Goal: Information Seeking & Learning: Learn about a topic

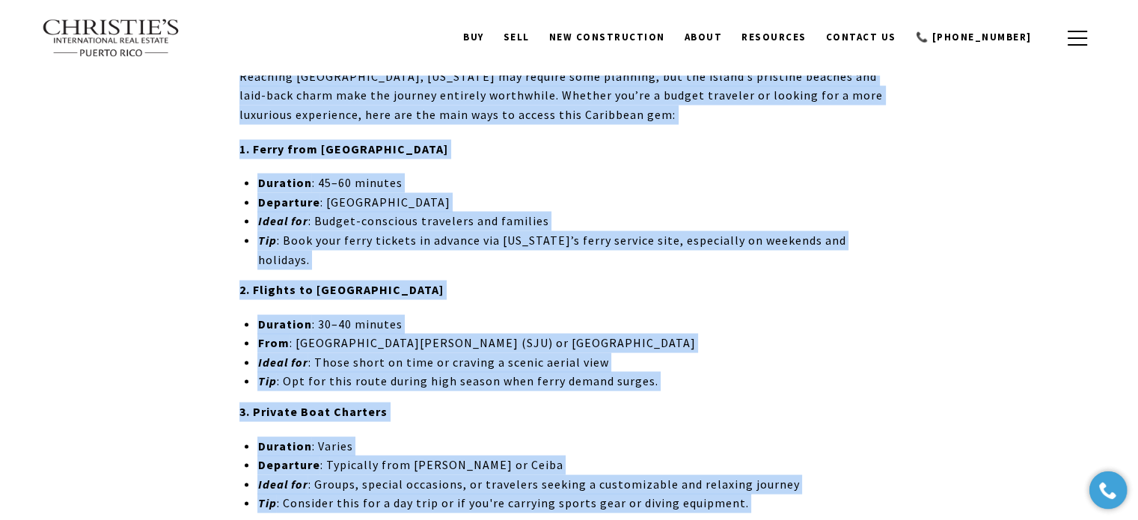
scroll to position [2769, 0]
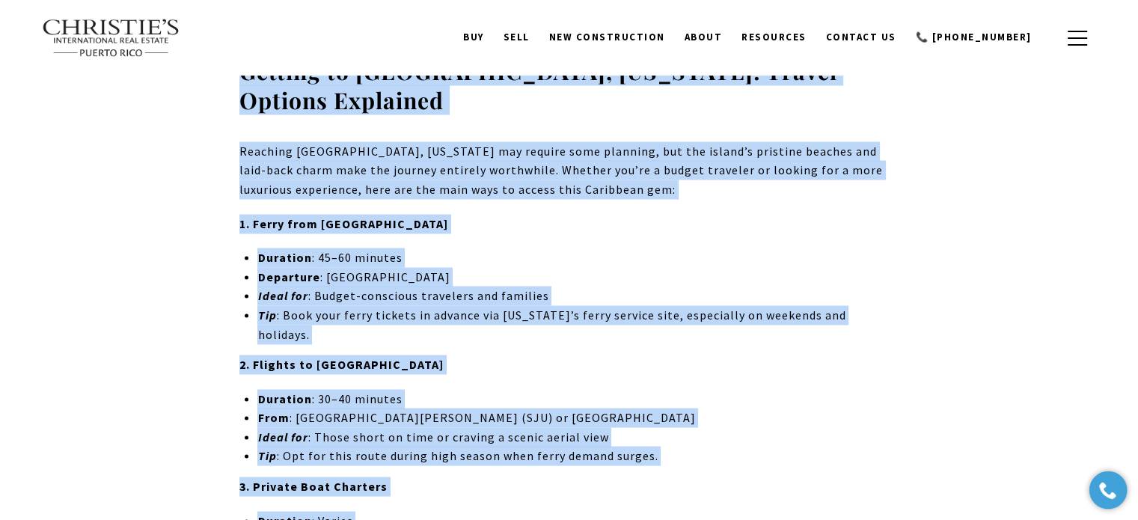
drag, startPoint x: 242, startPoint y: 232, endPoint x: 761, endPoint y: 421, distance: 552.1
copy div "What is Culebra? A Hidden Paradise in Puerto Rico Culebra is a small, tranquil …"
click at [876, 389] on li "Duration : 30–40 minutes" at bounding box center [577, 398] width 641 height 19
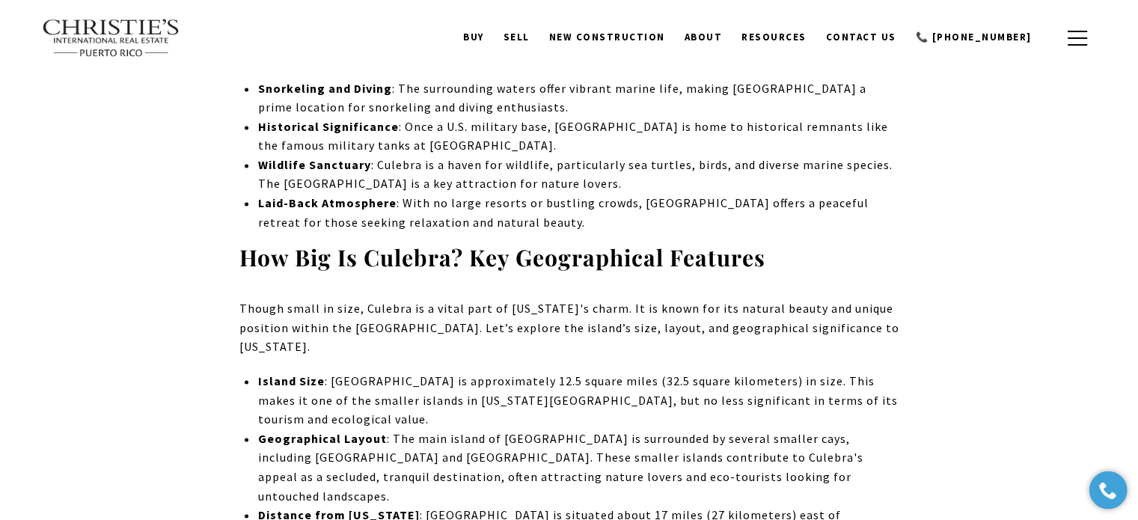
scroll to position [2206, 0]
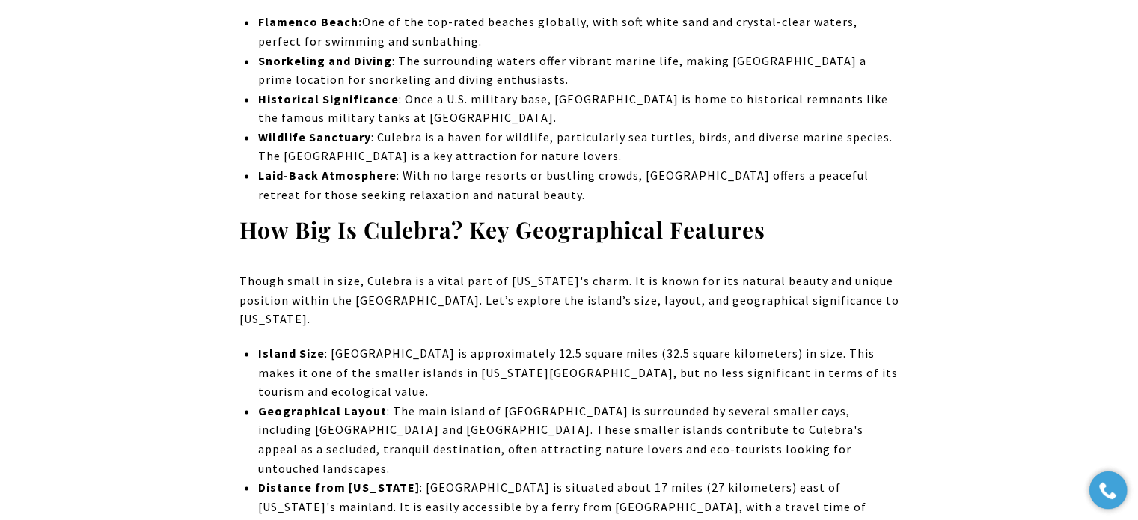
drag, startPoint x: 787, startPoint y: 365, endPoint x: 390, endPoint y: 390, distance: 397.4
drag, startPoint x: 245, startPoint y: 134, endPoint x: 736, endPoint y: 428, distance: 571.7
copy div "How Big Is Culebra? Key Geographical Features Though small in size, Culebra is …"
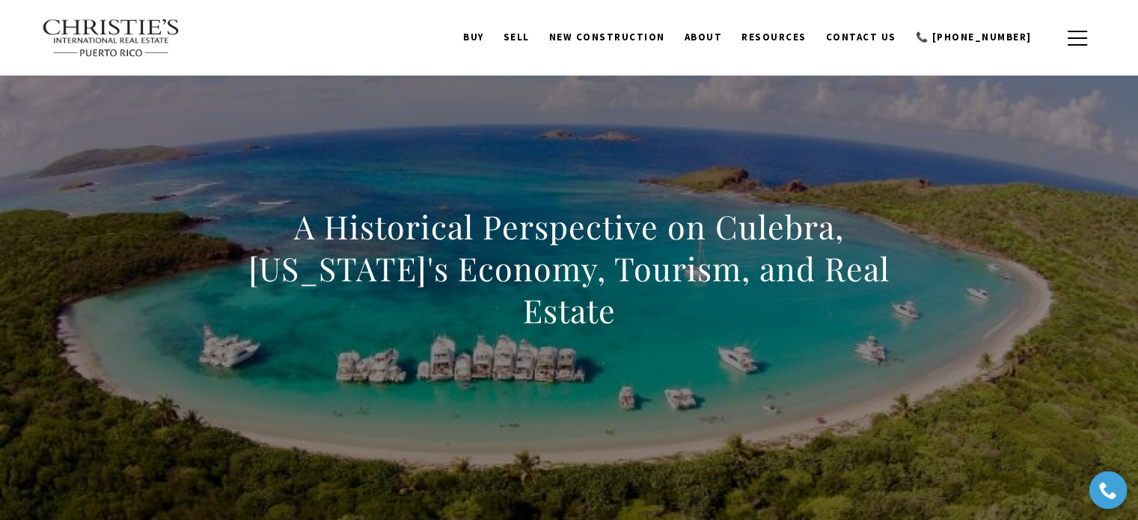
scroll to position [0, 0]
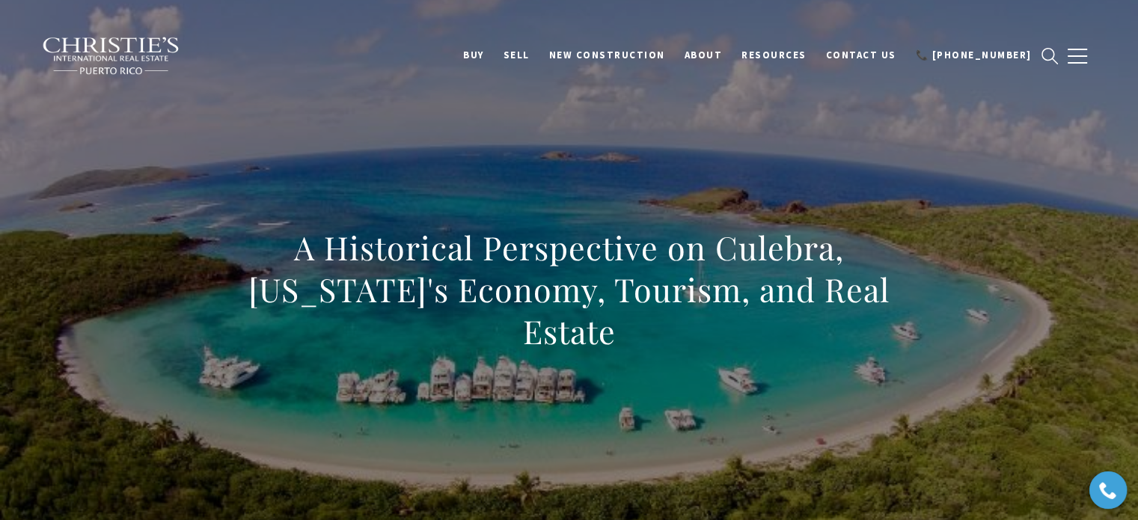
drag, startPoint x: 890, startPoint y: 308, endPoint x: 126, endPoint y: 238, distance: 767.3
click at [126, 238] on div "A Historical Perspective on Culebra, Puerto Rico's Economy, Tourism, and Real E…" at bounding box center [570, 299] width 1048 height 449
copy h1 "A Historical Perspective on Culebra, Puerto Rico's Economy, Tourism, and Real E…"
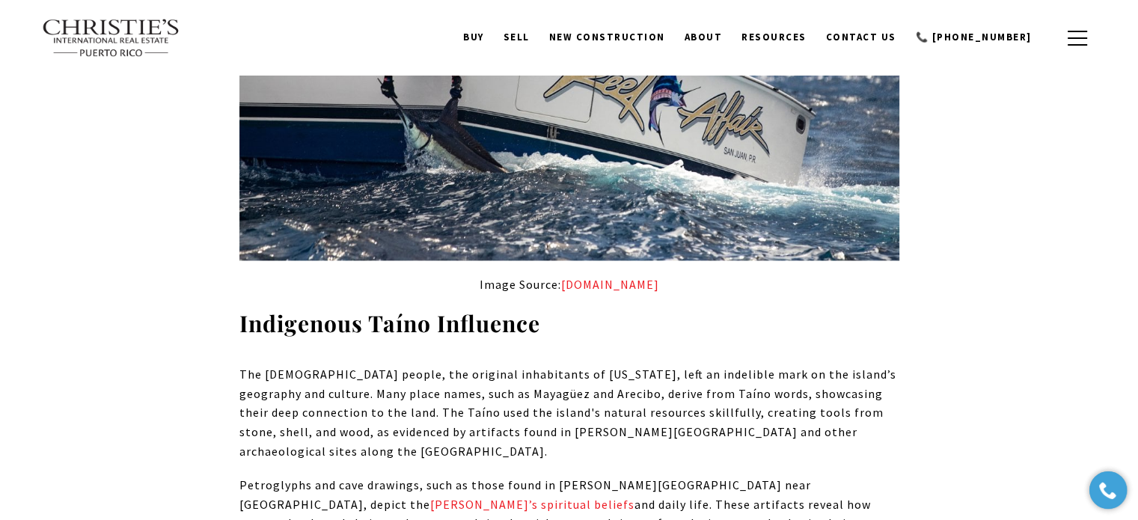
scroll to position [7892, 0]
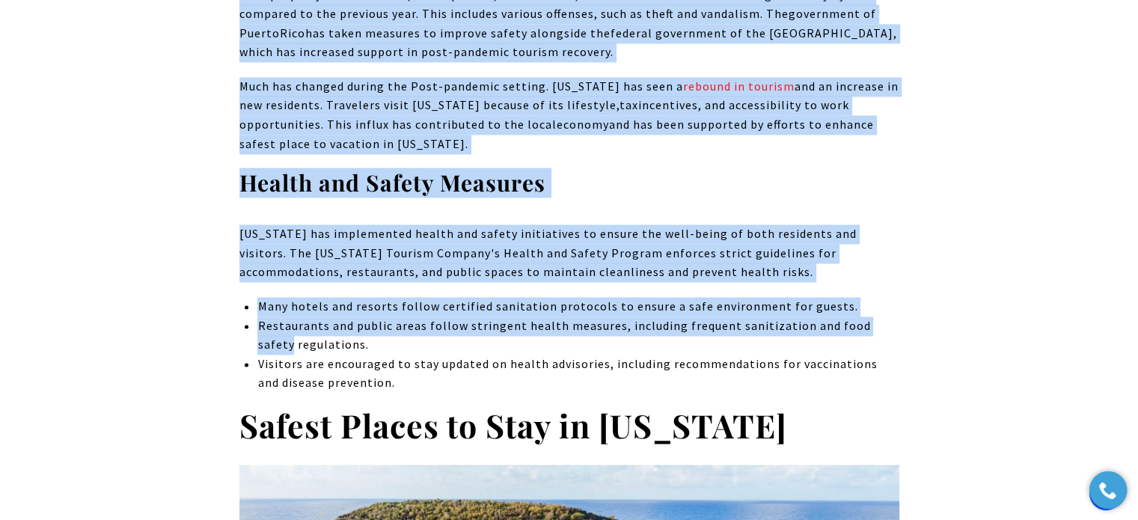
scroll to position [2470, 0]
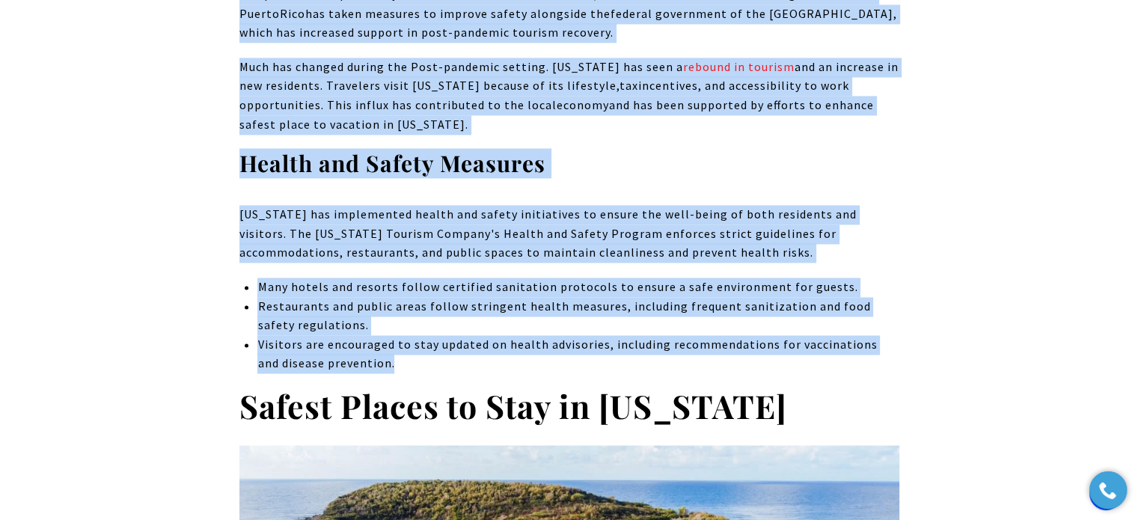
drag, startPoint x: 236, startPoint y: 128, endPoint x: 907, endPoint y: 340, distance: 703.2
copy div "First, let's answer the question that may pique readers' curiosity: Is it safe …"
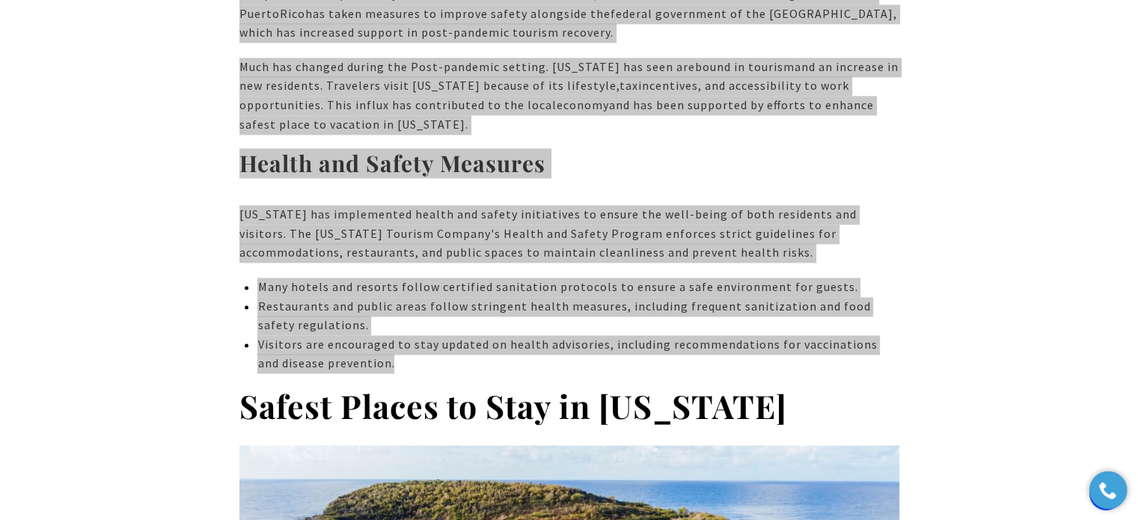
scroll to position [1259, 0]
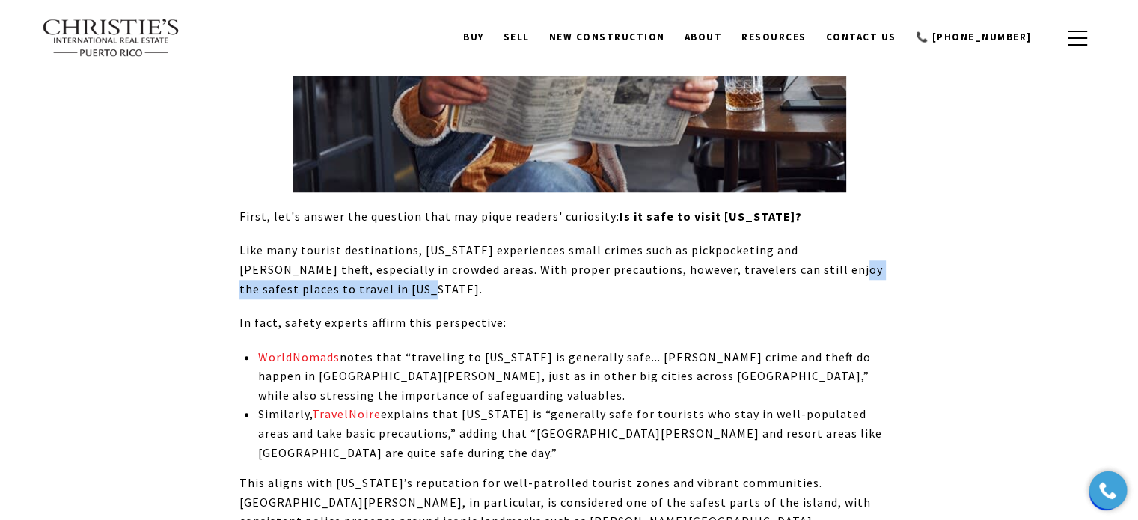
drag, startPoint x: 762, startPoint y: 269, endPoint x: 320, endPoint y: 288, distance: 442.7
click at [320, 288] on p "Like many tourist destinations, Puerto Rico experiences small crimes such as pi…" at bounding box center [569, 270] width 660 height 58
copy p "safest places to travel in Puerto Rico"
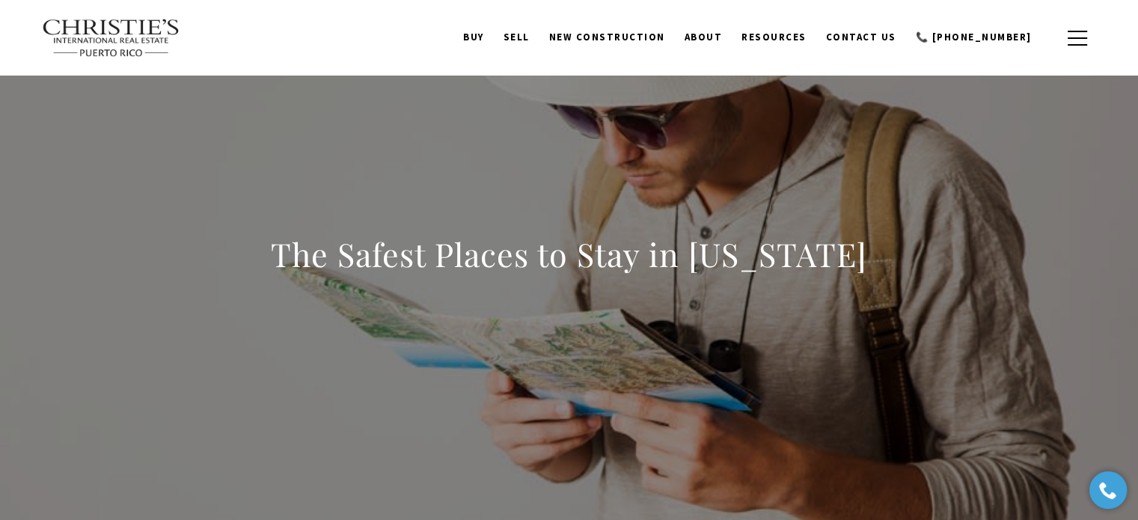
scroll to position [0, 0]
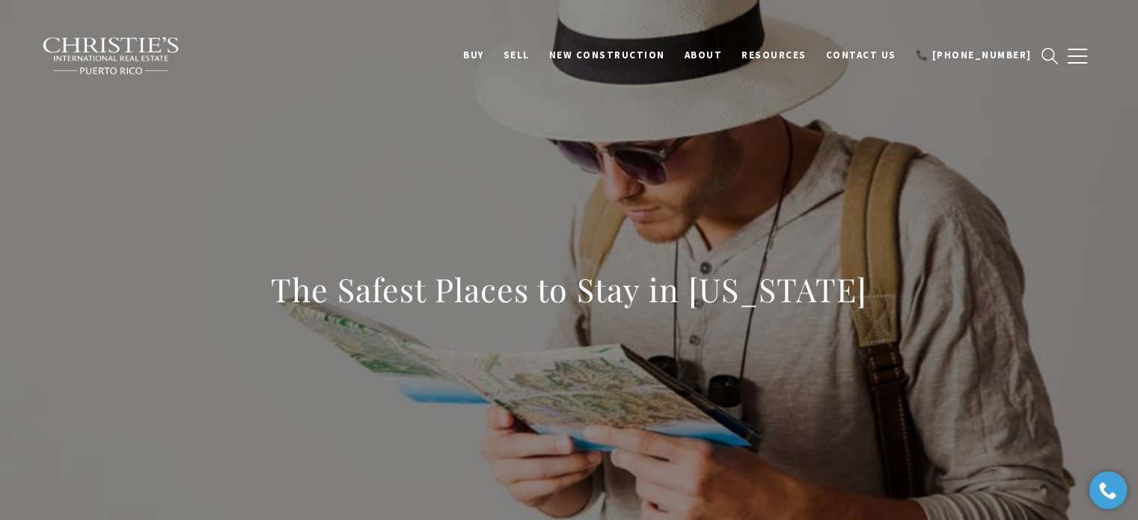
drag, startPoint x: 892, startPoint y: 289, endPoint x: 213, endPoint y: 284, distance: 678.8
click at [213, 284] on div "The Safest Places to Stay in Puerto Rico" at bounding box center [570, 299] width 1048 height 449
copy h1 "The Safest Places to Stay in Puerto Rico"
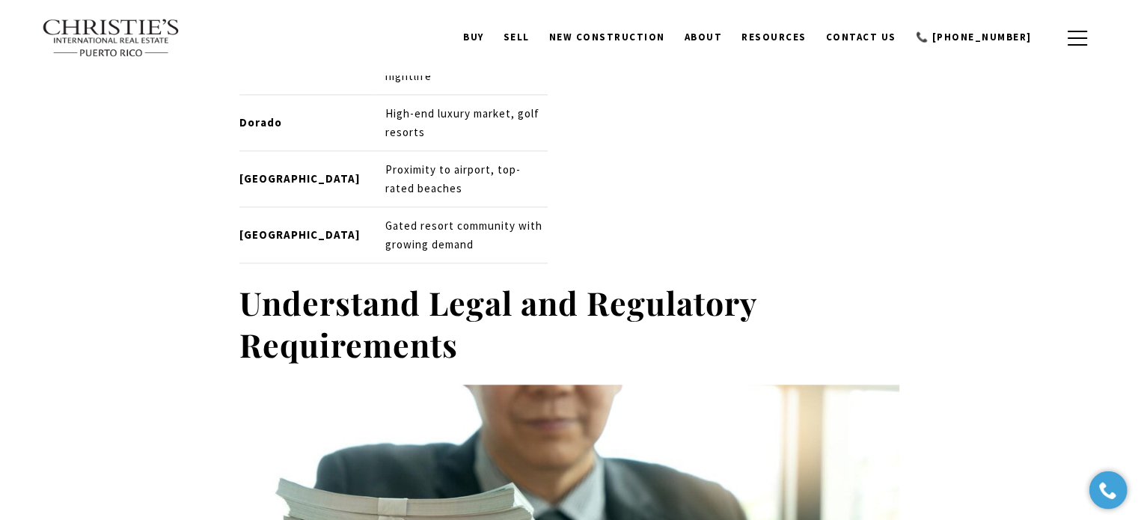
scroll to position [1610, 0]
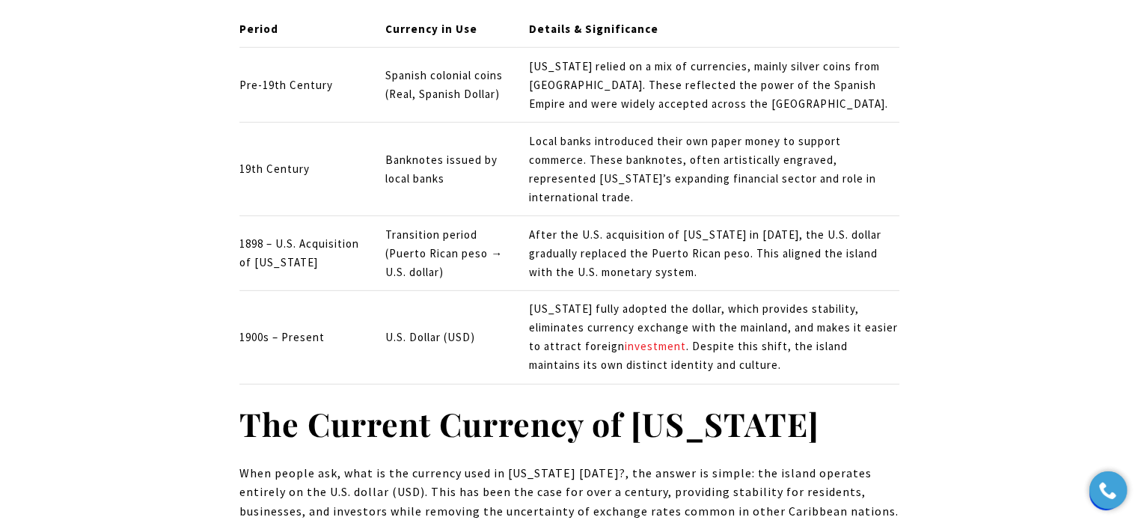
scroll to position [5964, 0]
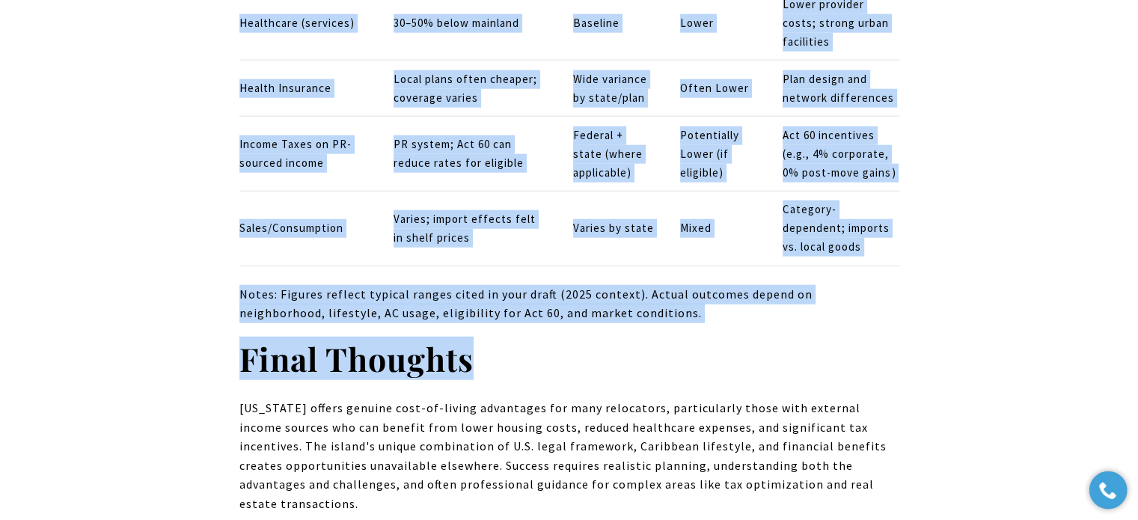
scroll to position [9242, 0]
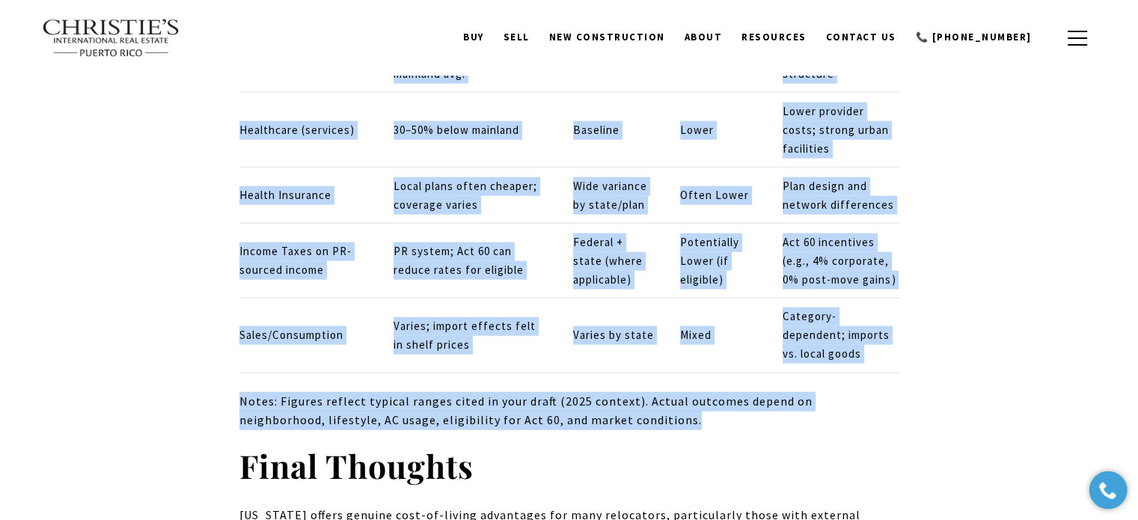
drag, startPoint x: 237, startPoint y: 381, endPoint x: 767, endPoint y: 380, distance: 529.9
copy div "Cost of Living Puerto Rico vs US: Direct Comparison Is it cheaper to live in Pu…"
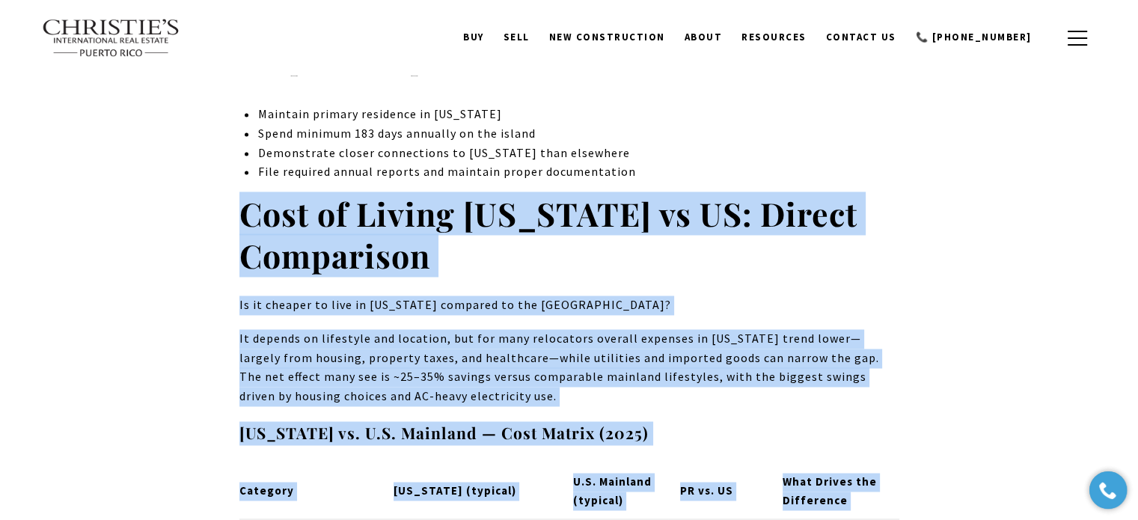
scroll to position [8045, 0]
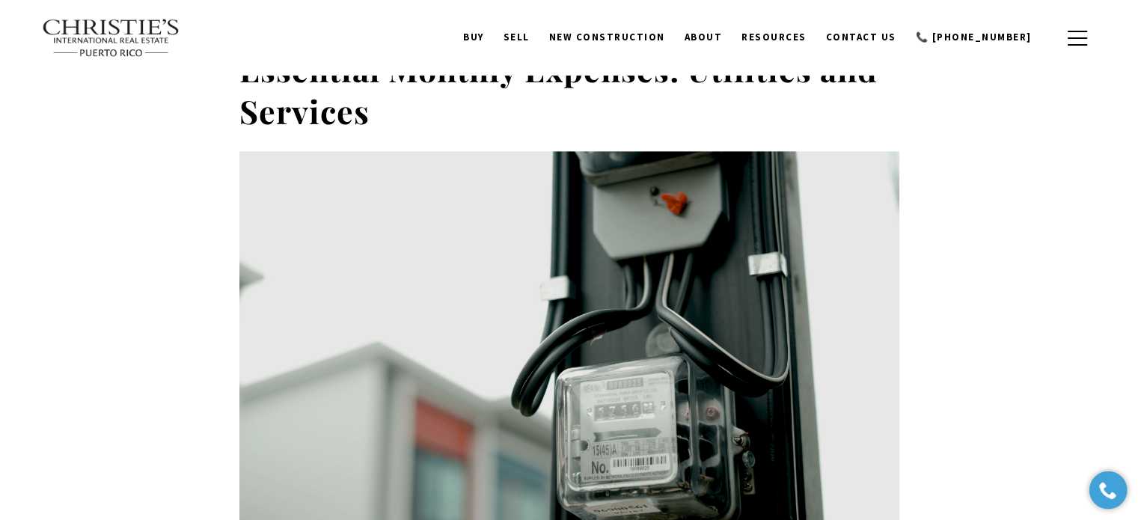
scroll to position [0, 0]
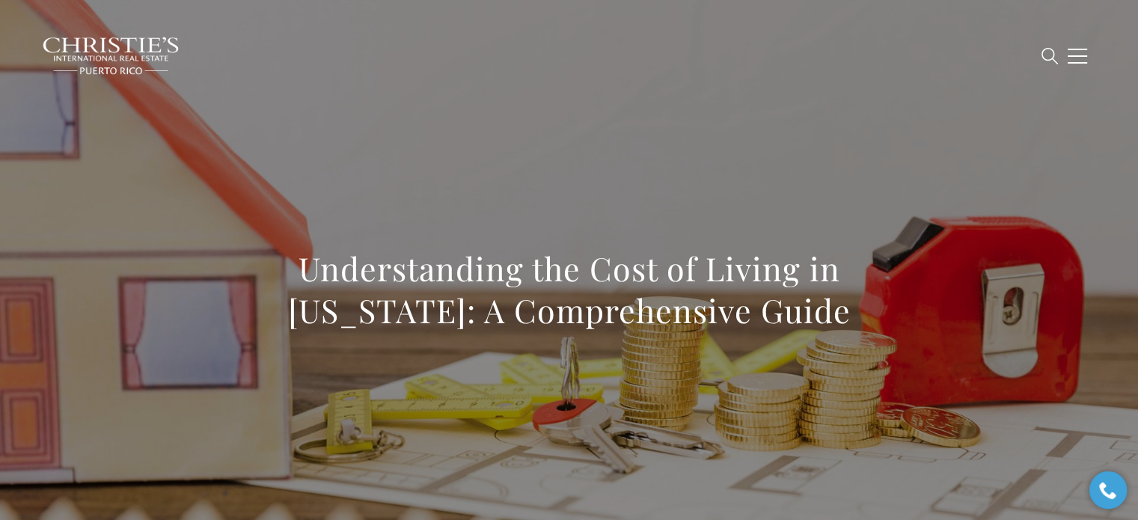
drag, startPoint x: 228, startPoint y: 253, endPoint x: 979, endPoint y: 339, distance: 755.6
click at [979, 339] on div "Understanding the Cost of Living in Puerto Rico: A Comprehensive Guide" at bounding box center [570, 299] width 1048 height 449
copy h1 "Understanding the Cost of Living in Puerto Rico: A Comprehensive Guide"
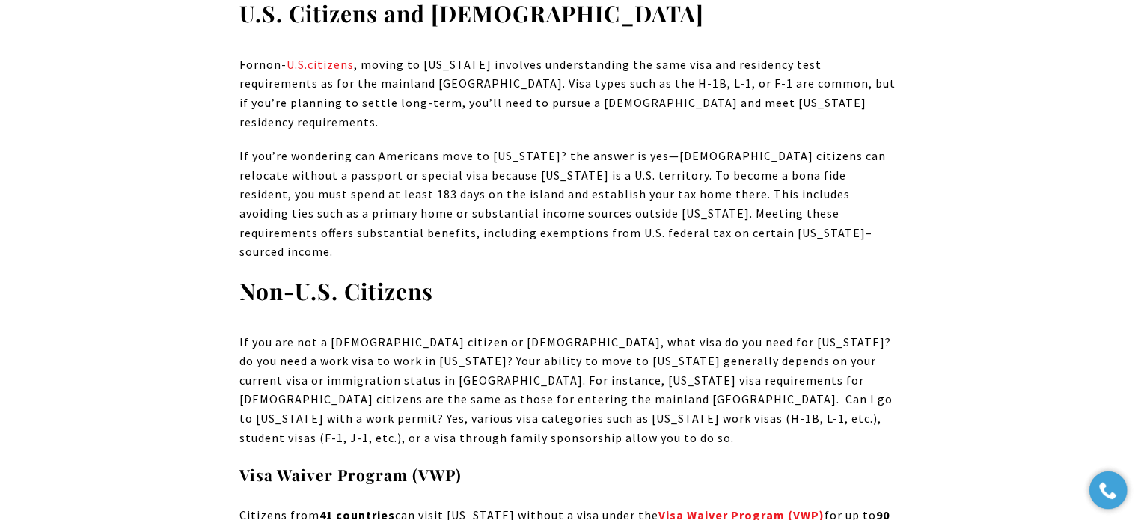
scroll to position [2378, 0]
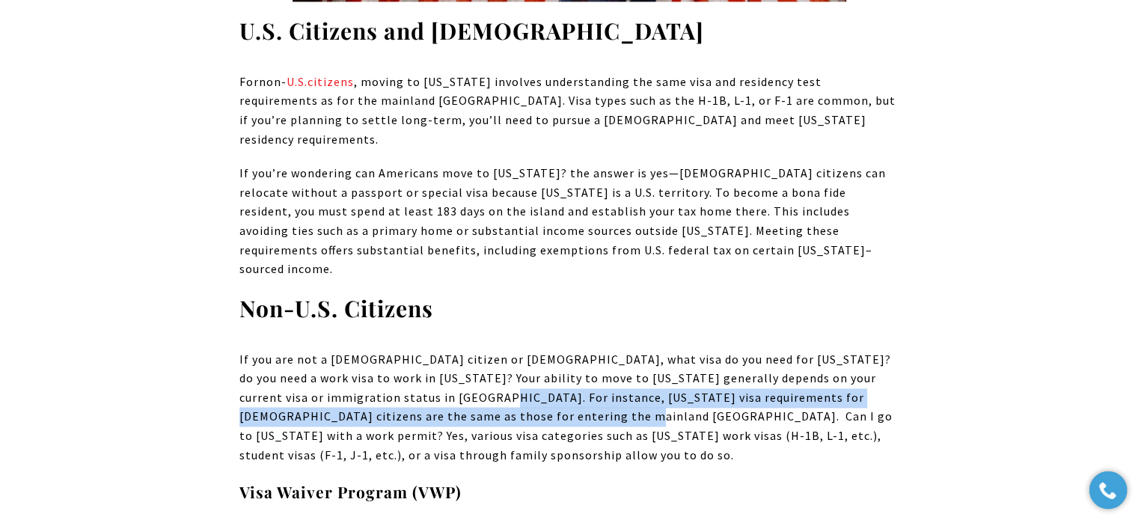
drag, startPoint x: 448, startPoint y: 324, endPoint x: 396, endPoint y: 298, distance: 58.6
click at [396, 350] on p "If you are not a U.S. citizen or permanent resident, what visa do you need for …" at bounding box center [569, 407] width 660 height 115
copy p "For instance, Puerto Rico visa requirements for Indian citizens are the same as…"
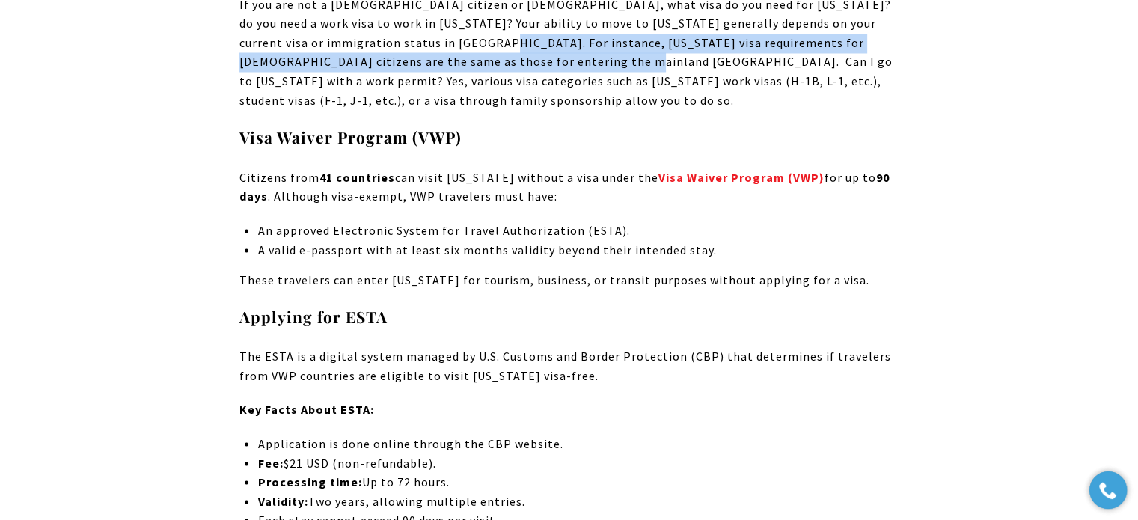
scroll to position [2752, 0]
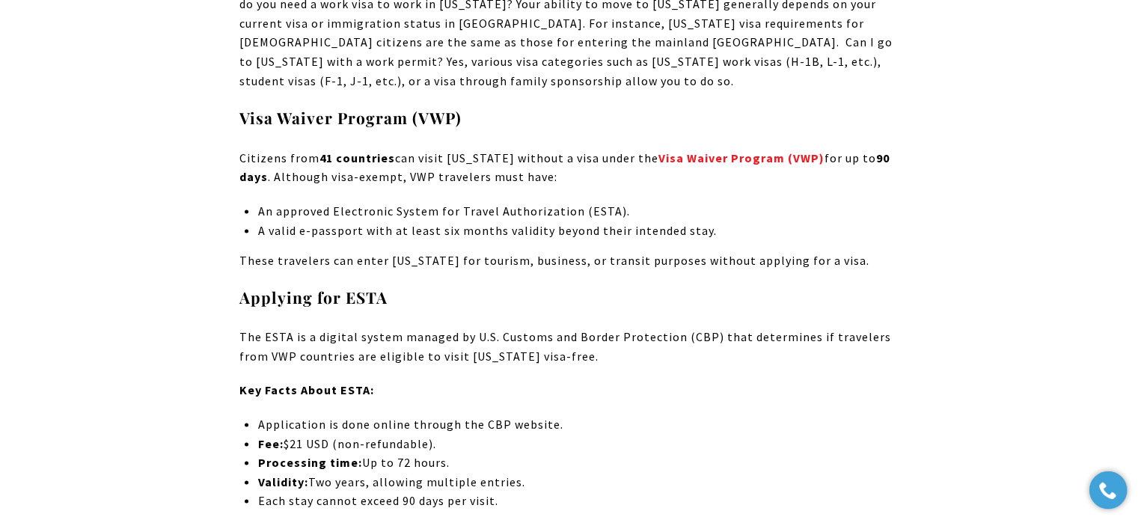
click at [605, 327] on p "The ESTA is a digital system managed by U.S. Customs and Border Protection (CBP…" at bounding box center [569, 346] width 660 height 38
click at [389, 327] on p "The ESTA is a digital system managed by U.S. Customs and Border Protection (CBP…" at bounding box center [569, 346] width 660 height 38
drag, startPoint x: 239, startPoint y: 236, endPoint x: 706, endPoint y: 257, distance: 467.4
click at [706, 327] on p "The ESTA is a digital system managed by U.S. Customs and Border Protection (CBP…" at bounding box center [569, 346] width 660 height 38
copy p "The ESTA is a digital system managed by U.S. Customs and Border Protection (CBP…"
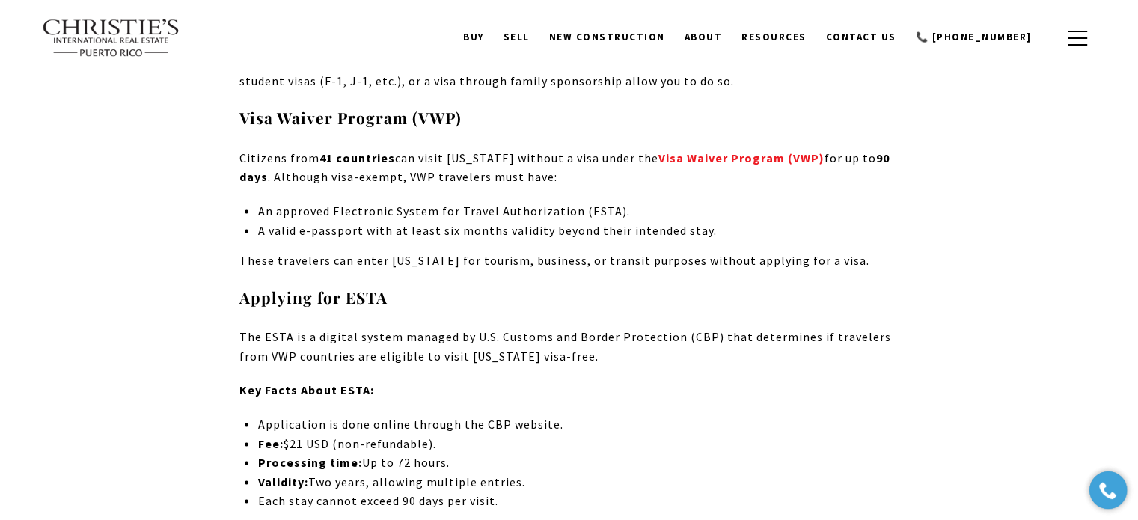
scroll to position [774, 0]
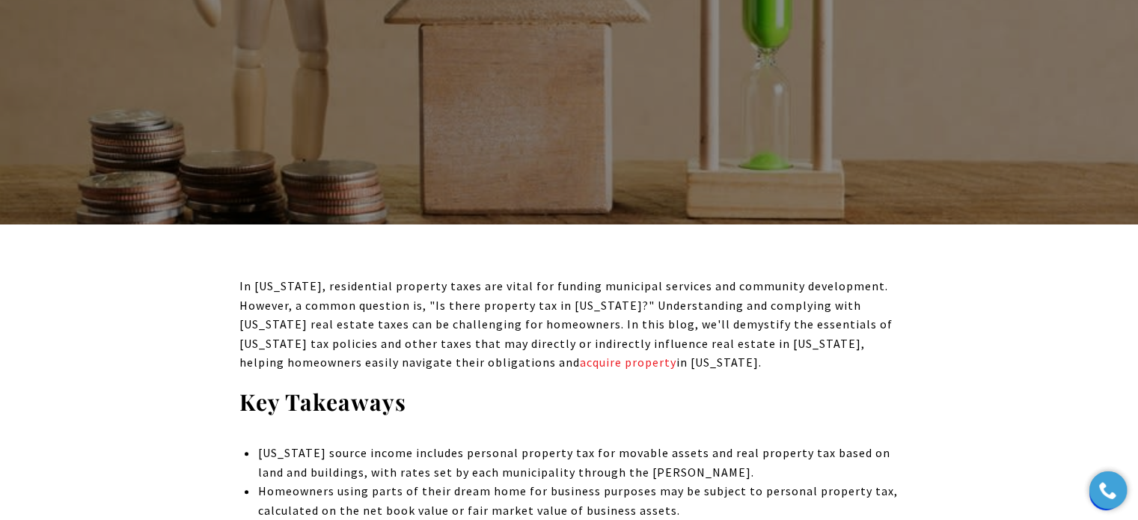
scroll to position [7233, 0]
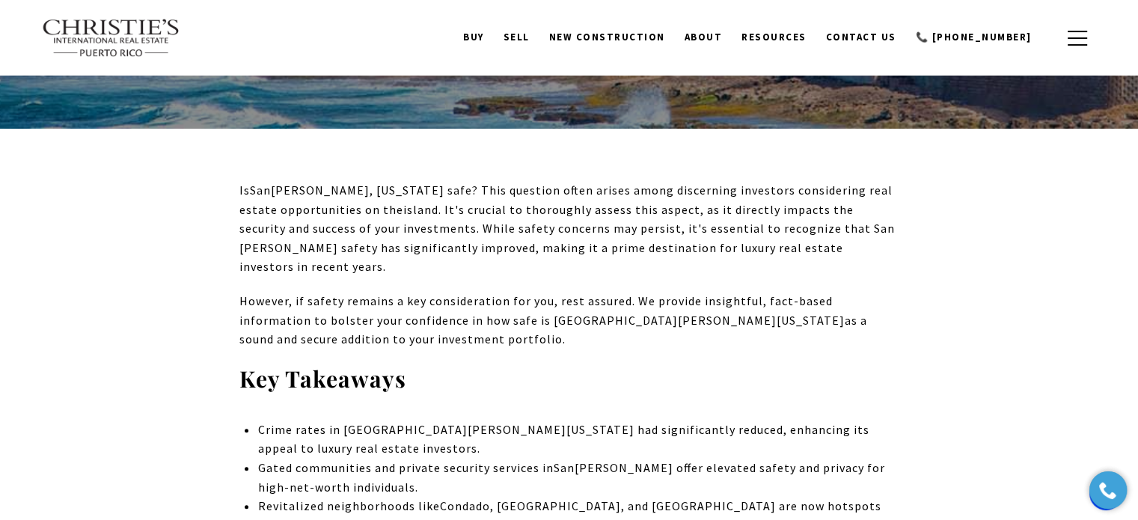
scroll to position [586, 0]
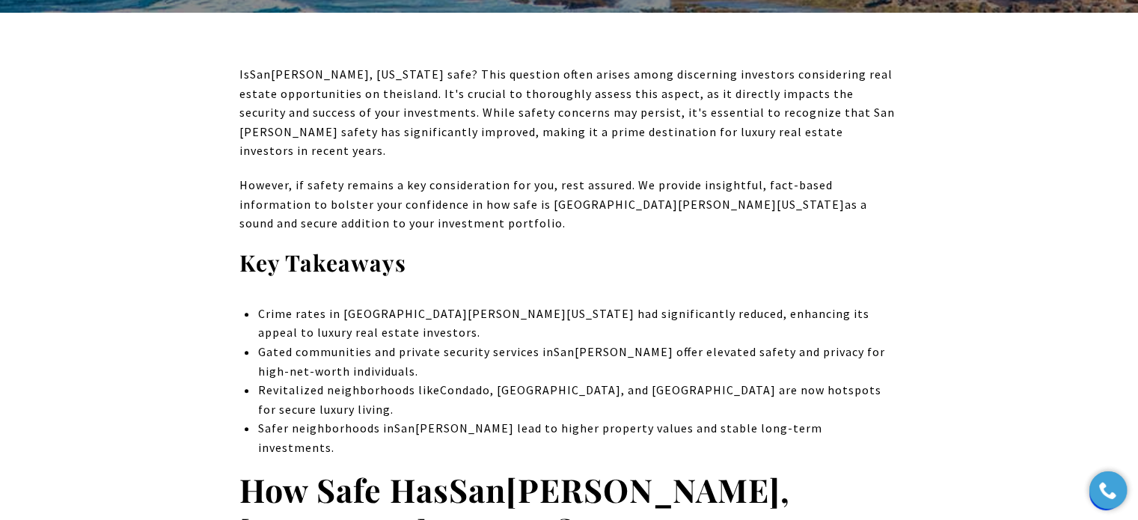
drag, startPoint x: 629, startPoint y: 165, endPoint x: 627, endPoint y: 198, distance: 33.0
click at [627, 198] on p "However, if safety remains a key consideration for you, rest assured. We provid…" at bounding box center [569, 205] width 660 height 58
copy p "We provide insightful, fact-based information to bolster your confidence in how…"
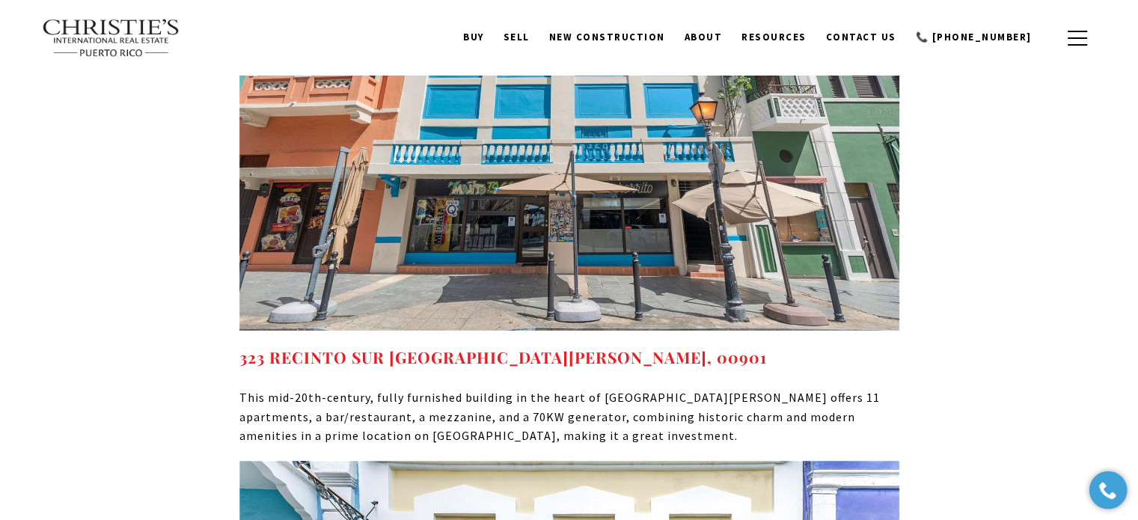
scroll to position [15949, 0]
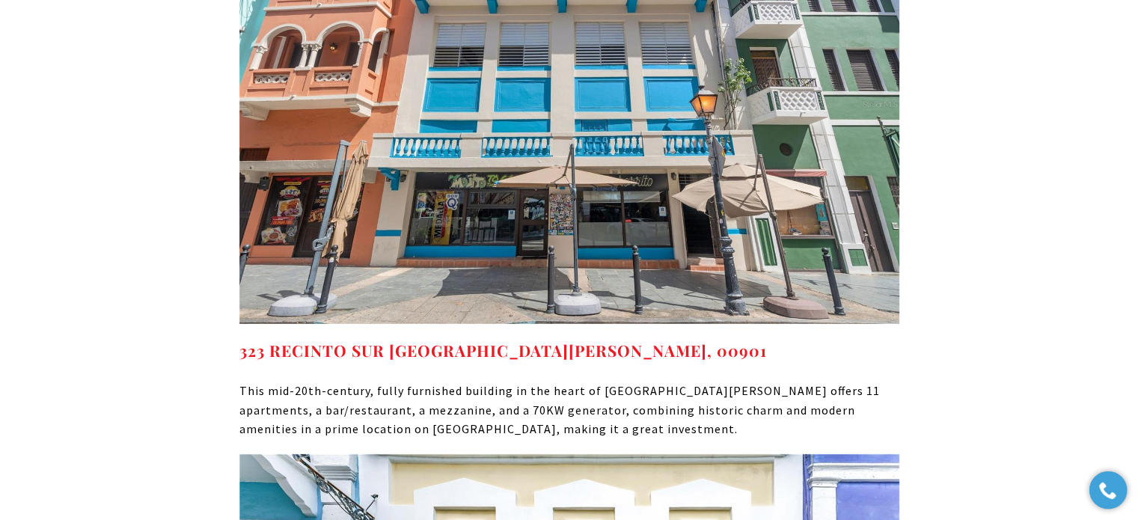
drag, startPoint x: 225, startPoint y: 106, endPoint x: 876, endPoint y: 248, distance: 666.6
drag, startPoint x: 244, startPoint y: 107, endPoint x: 879, endPoint y: 236, distance: 647.7
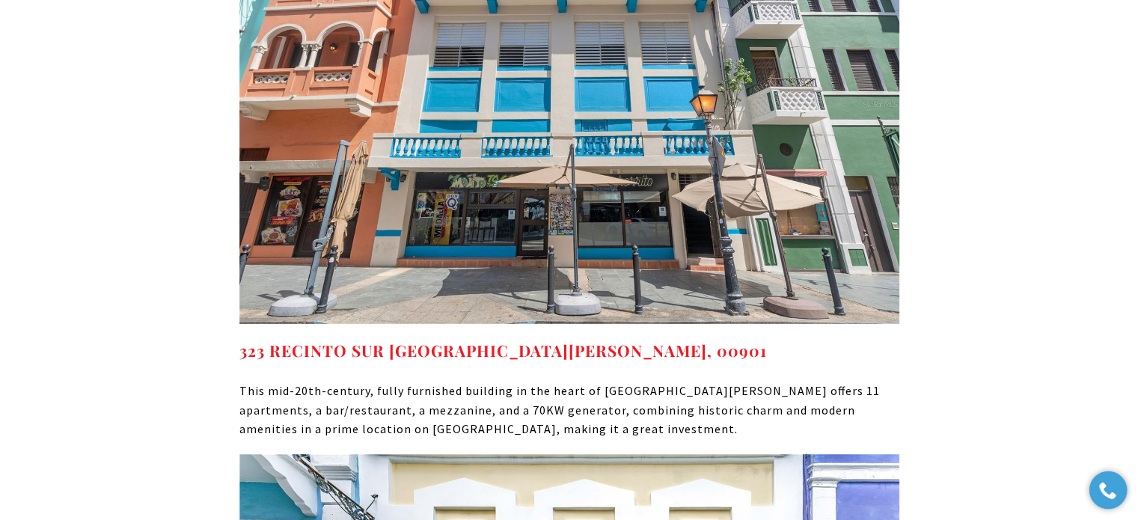
copy div "How old is [GEOGRAPHIC_DATA][PERSON_NAME]? [GEOGRAPHIC_DATA][PERSON_NAME], with…"
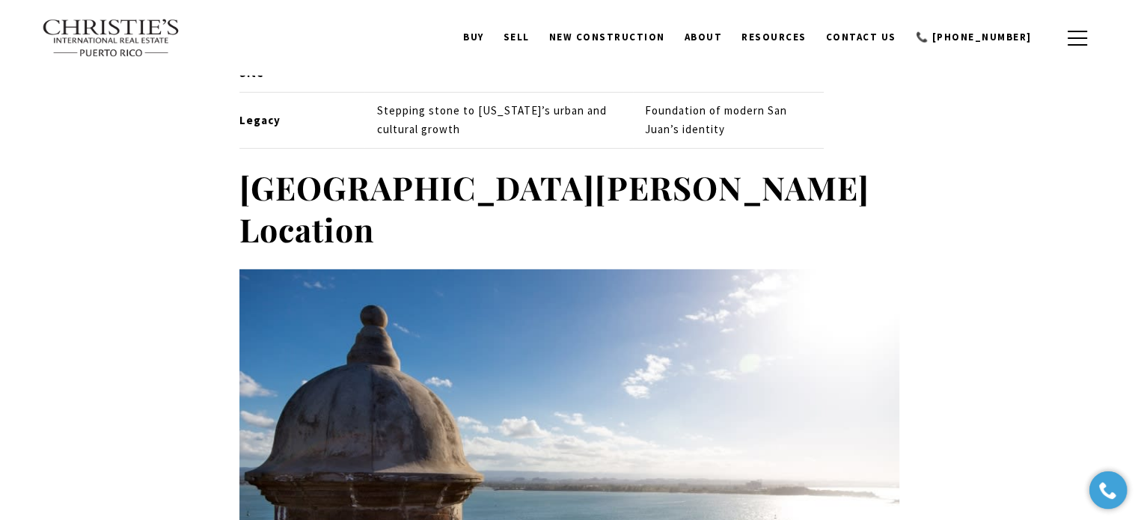
scroll to position [0, 0]
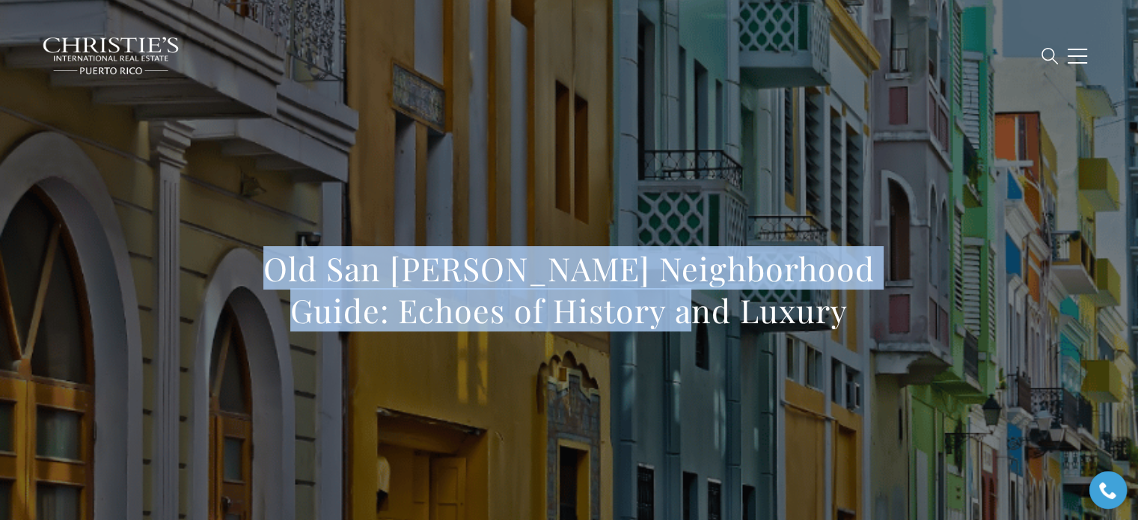
drag, startPoint x: 234, startPoint y: 277, endPoint x: 1009, endPoint y: 329, distance: 777.1
click at [1009, 329] on div "Old San [PERSON_NAME] Neighborhood Guide: Echoes of History and Luxury" at bounding box center [570, 299] width 1048 height 449
copy h1 "Old San [PERSON_NAME] Neighborhood Guide: Echoes of History and Luxury"
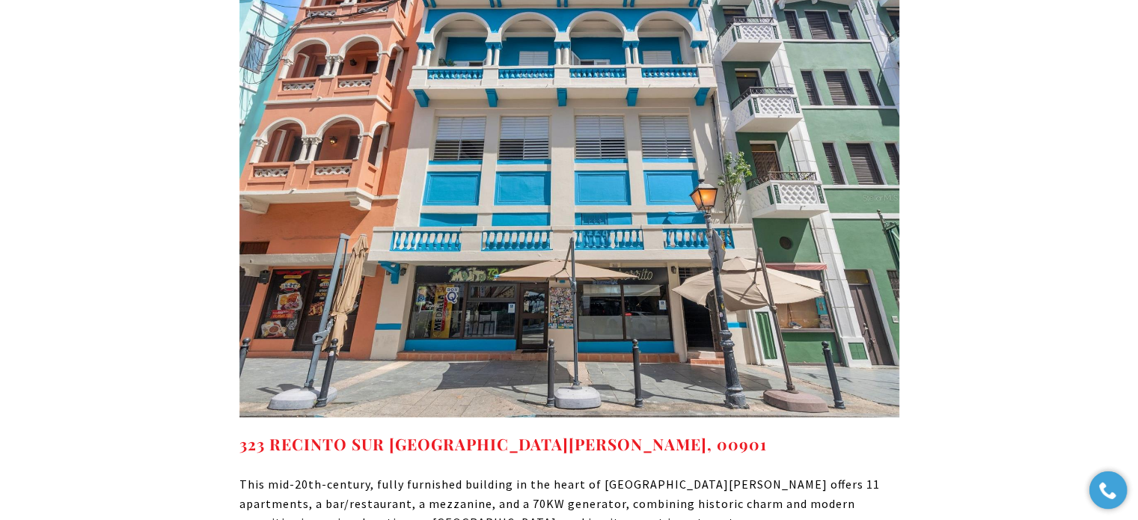
scroll to position [15889, 0]
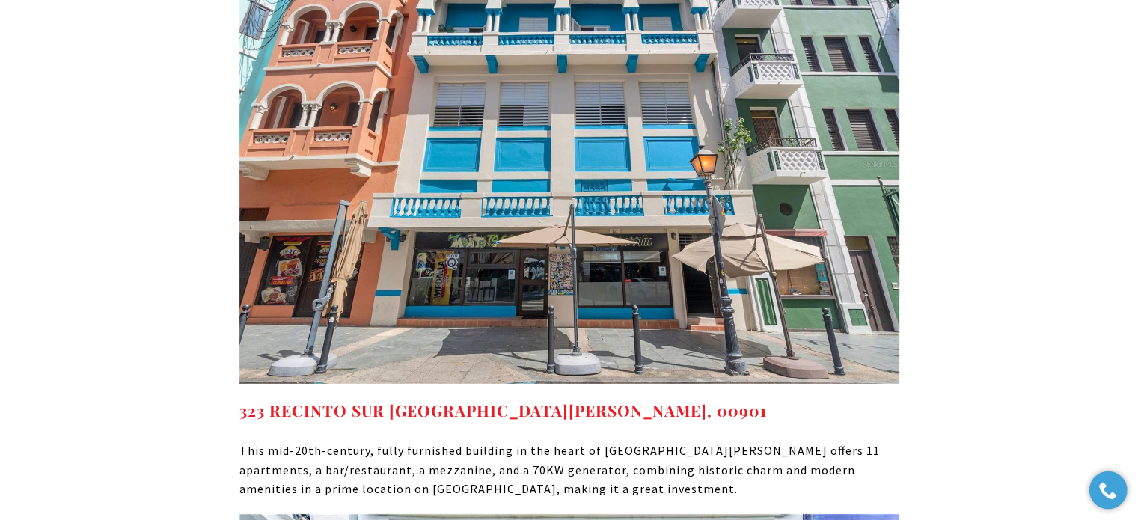
drag, startPoint x: 549, startPoint y: 180, endPoint x: 81, endPoint y: 164, distance: 468.0
copy strong "How old is [GEOGRAPHIC_DATA][PERSON_NAME]?"
